Goal: Check status: Check status

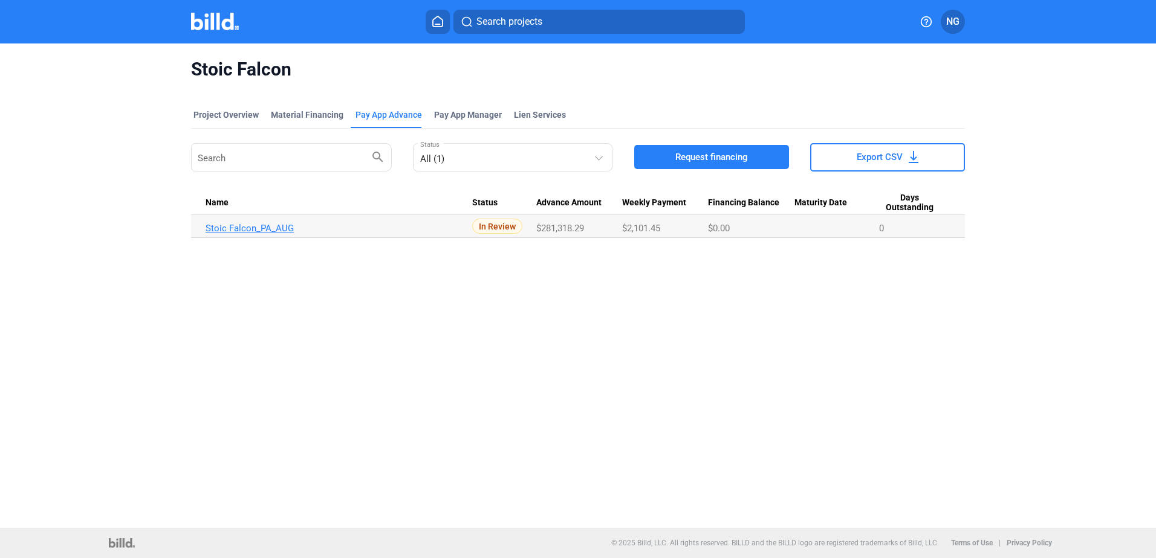
click at [256, 225] on link "Stoic Falcon_PA_AUG" at bounding box center [338, 228] width 267 height 11
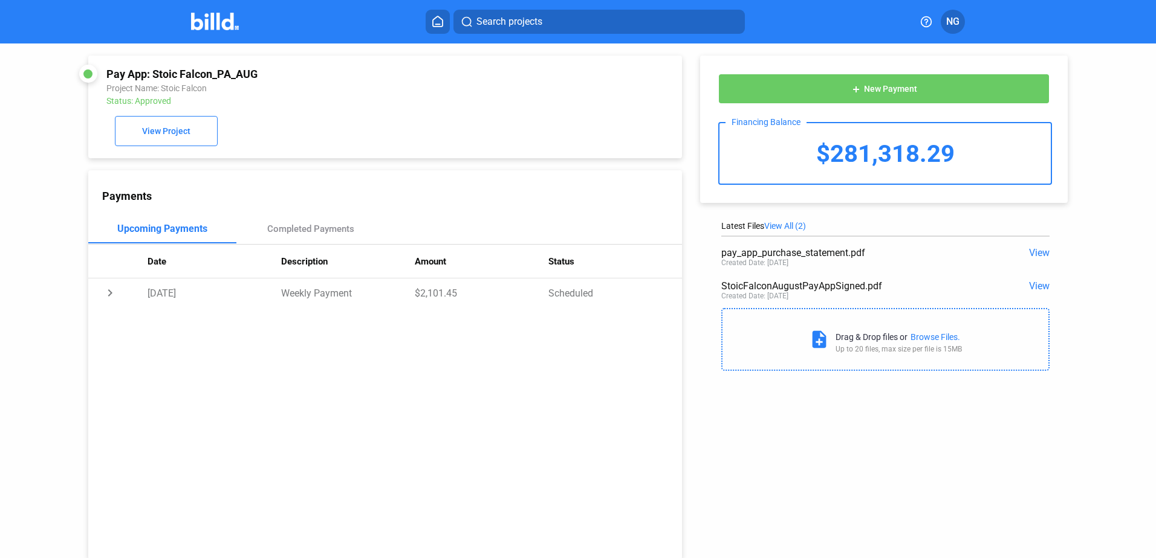
click at [1035, 253] on span "View" at bounding box center [1039, 252] width 21 height 11
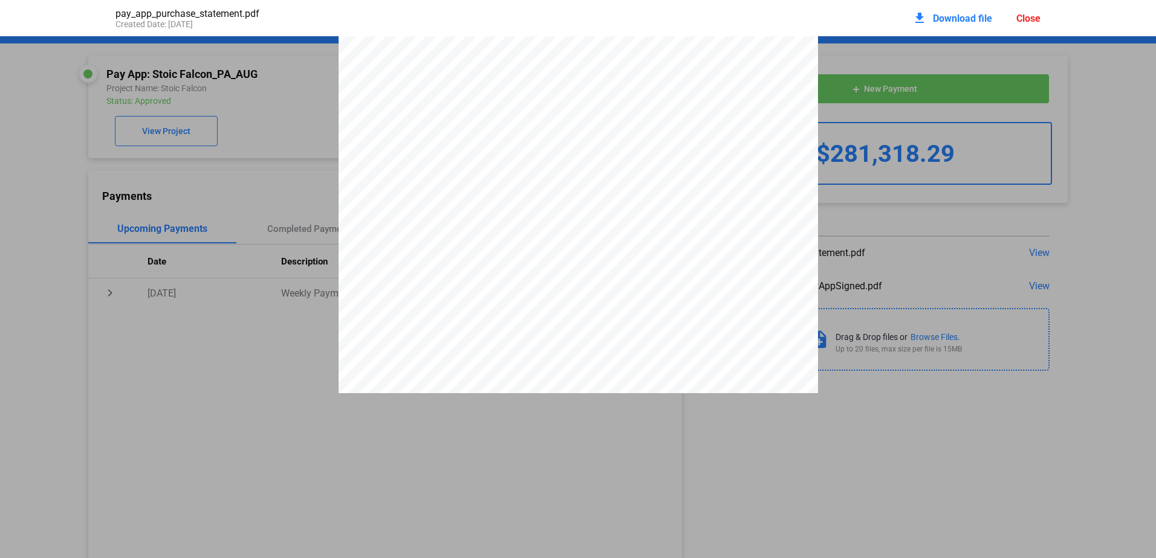
scroll to position [1698, 0]
click at [829, 458] on pdf-viewer "PAY APP PURCHASE STATEMENT This PAY APP PURCHASE STATEMENT is being executed an…" at bounding box center [578, 259] width 1156 height 447
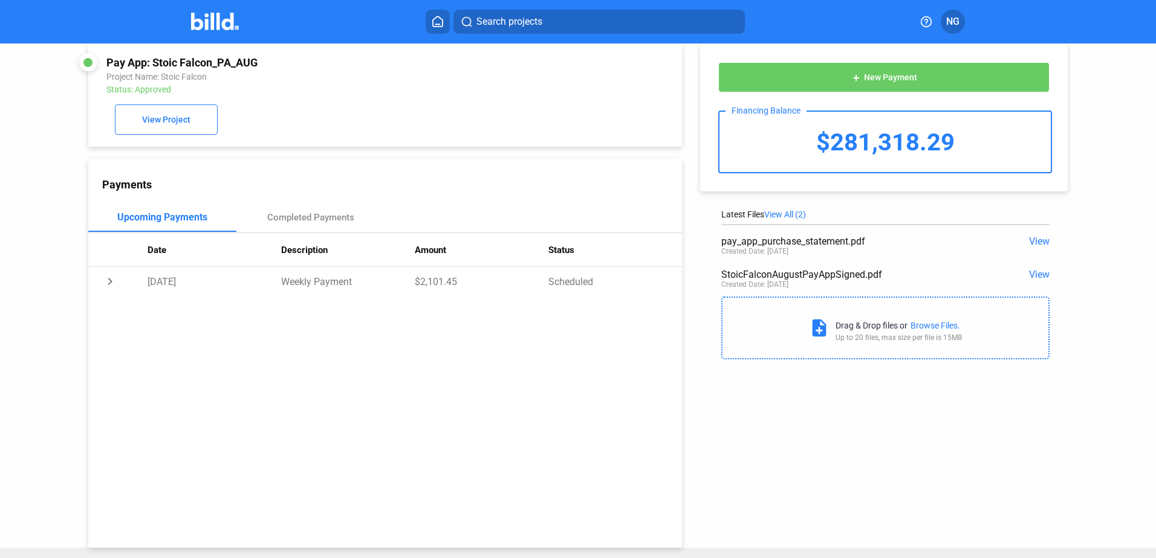
scroll to position [0, 0]
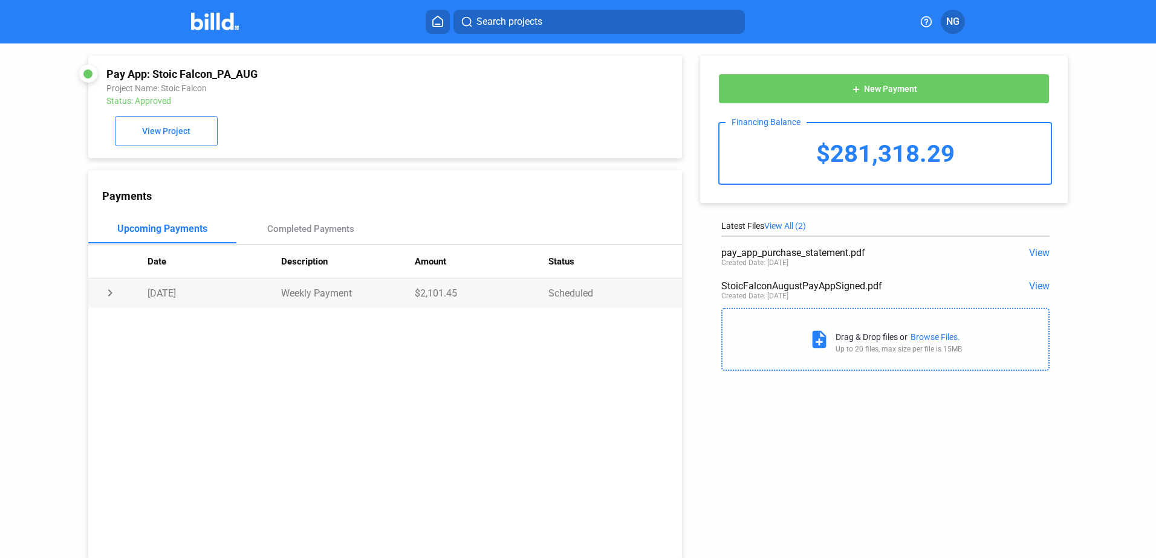
click at [109, 299] on td "chevron_right" at bounding box center [117, 293] width 59 height 29
click at [109, 299] on td "expand_more" at bounding box center [117, 293] width 59 height 29
drag, startPoint x: 113, startPoint y: 296, endPoint x: 218, endPoint y: 259, distance: 111.6
click at [131, 293] on td "chevron_right" at bounding box center [117, 293] width 59 height 29
click at [312, 230] on div "Completed Payments" at bounding box center [310, 229] width 87 height 11
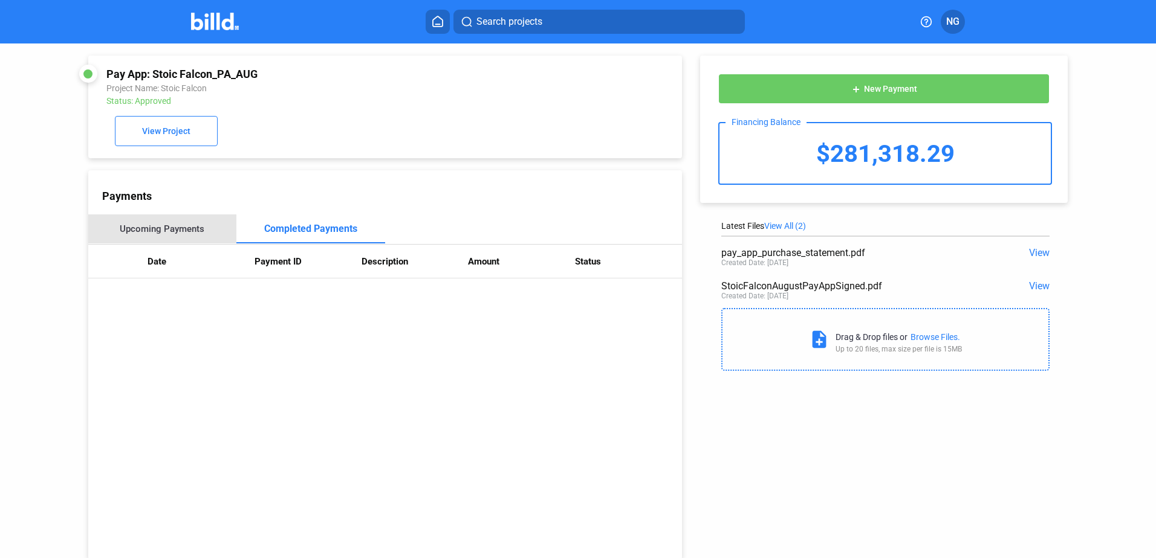
drag, startPoint x: 170, startPoint y: 221, endPoint x: 174, endPoint y: 228, distance: 8.4
click at [173, 228] on div "Upcoming Payments" at bounding box center [162, 229] width 149 height 29
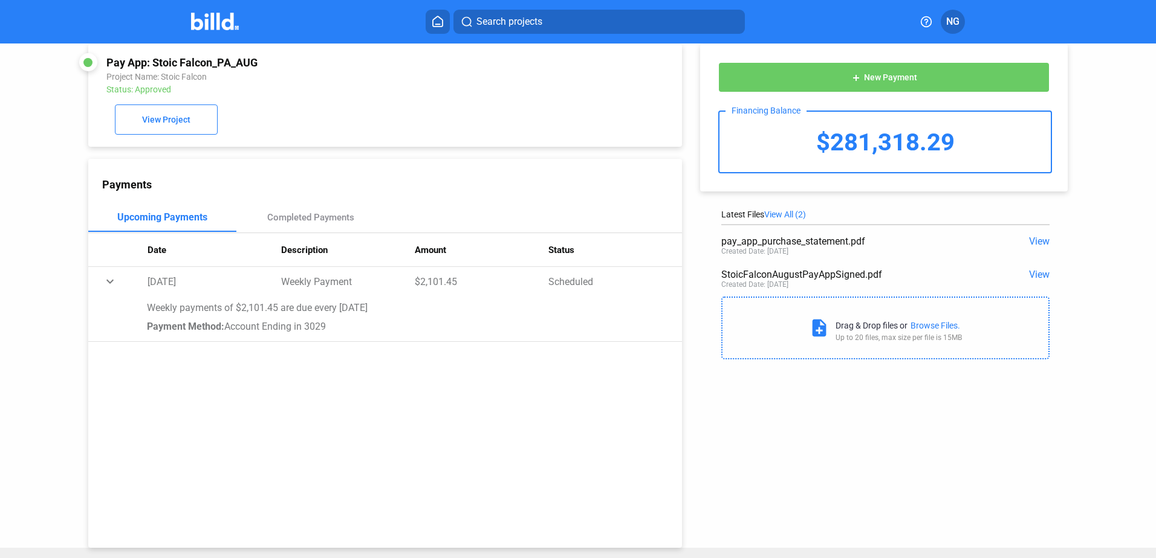
scroll to position [33, 0]
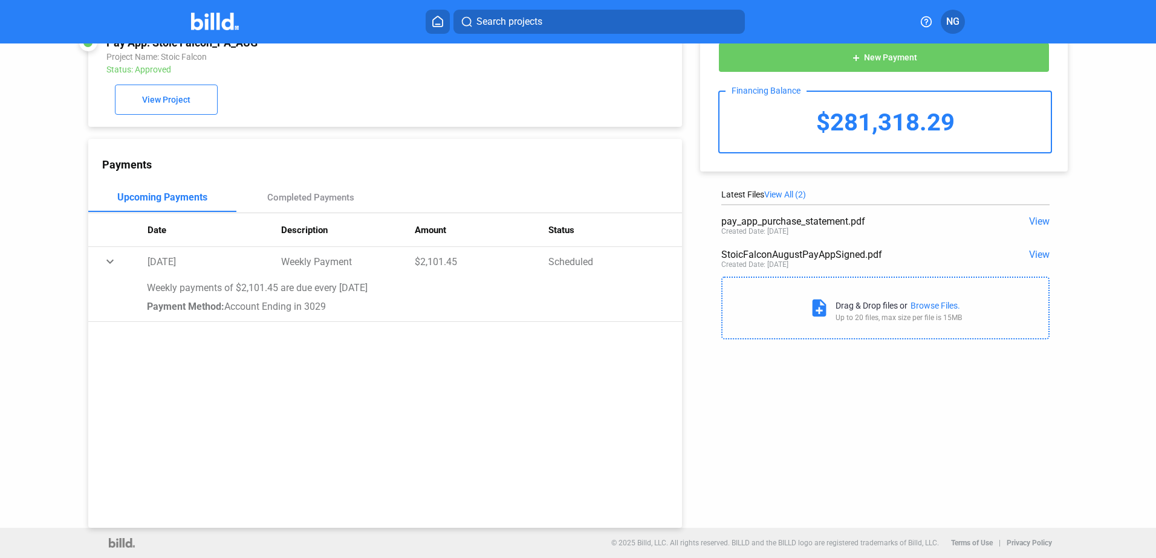
click at [366, 142] on div "Payments Upcoming Payments Completed Payments Date Description Amount Status ex…" at bounding box center [385, 333] width 594 height 389
click at [378, 132] on div "Pay App: Stoic Falcon_PA_AUG Project Name: Stoic Falcon Status: Approved View P…" at bounding box center [370, 270] width 624 height 516
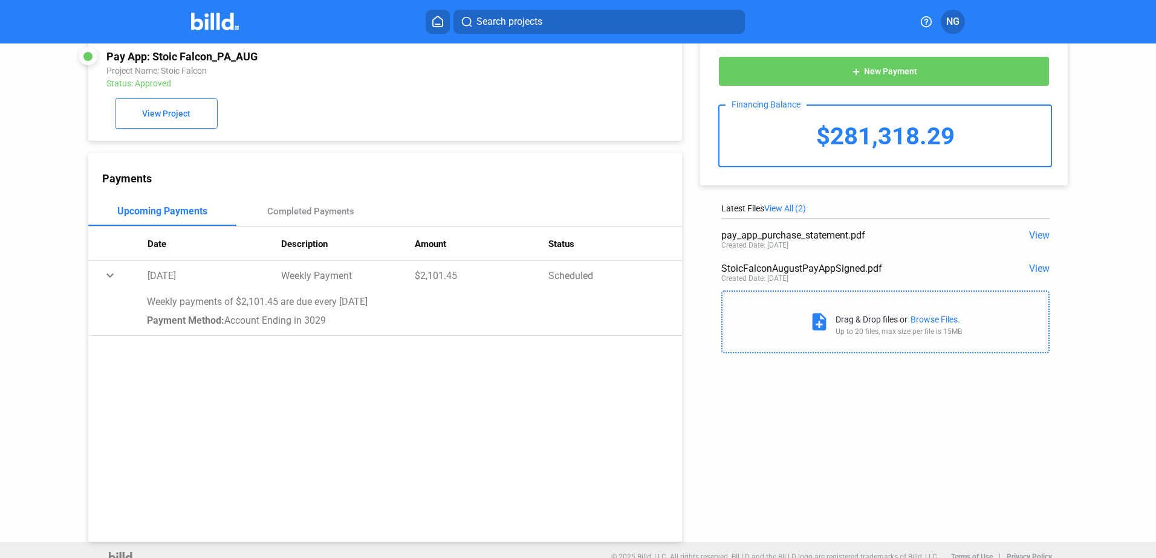
scroll to position [0, 0]
